Goal: Find specific fact: Find specific fact

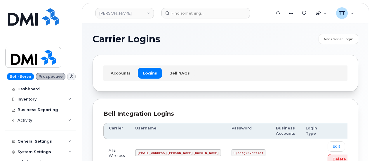
scroll to position [82, 0]
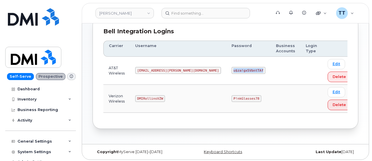
click at [271, 70] on td at bounding box center [286, 71] width 30 height 28
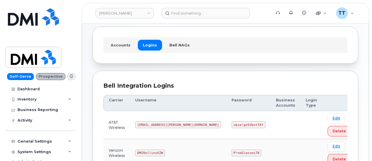
scroll to position [0, 0]
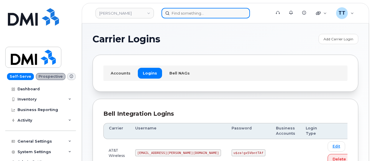
click at [200, 12] on input at bounding box center [206, 13] width 89 height 11
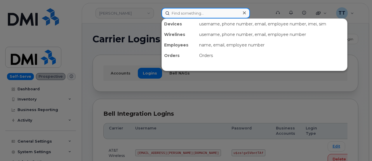
paste input "[PERSON_NAME]"
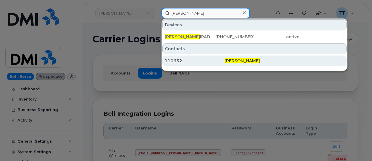
type input "[PERSON_NAME]"
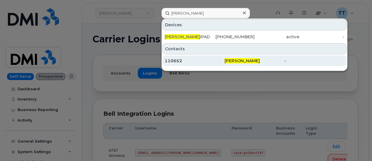
click at [222, 60] on div "110652" at bounding box center [195, 61] width 60 height 6
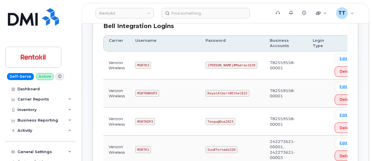
scroll to position [146, 0]
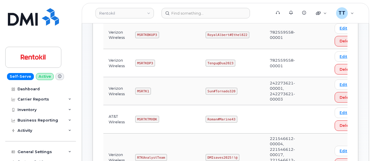
click at [141, 92] on code "MSRTK1" at bounding box center [143, 91] width 16 height 7
click at [141, 89] on code "MSRTK1" at bounding box center [143, 91] width 16 height 7
copy code "MSRTK1"
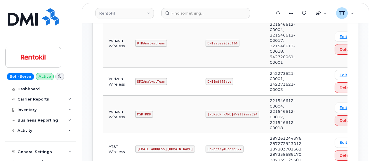
scroll to position [321, 0]
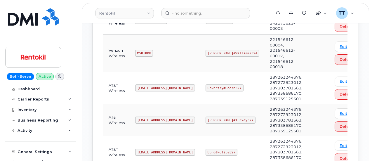
click at [157, 85] on code "Ms-rentokil@dminc.com" at bounding box center [165, 87] width 60 height 7
copy code "Ms-rentokil@dminc.com"
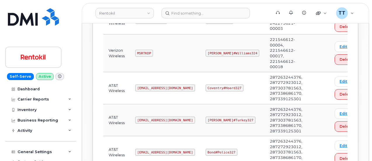
click at [212, 85] on code "Coventry#Hoard327" at bounding box center [225, 87] width 38 height 7
copy code "Coventry#Hoard327"
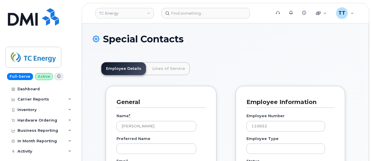
scroll to position [18, 0]
